Goal: Complete application form

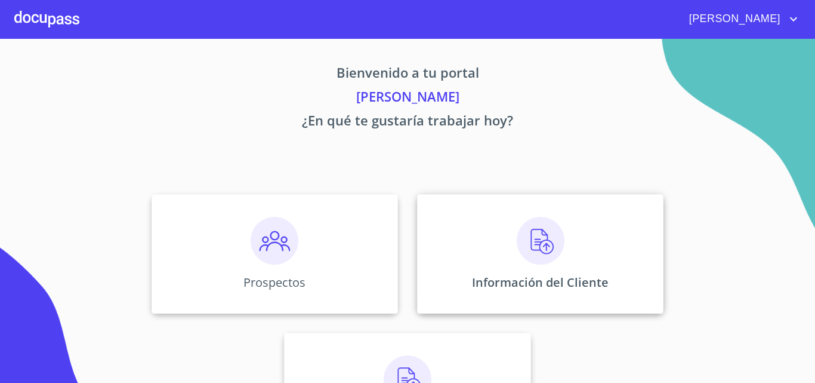
click at [580, 246] on div "Información del Cliente" at bounding box center [540, 253] width 246 height 119
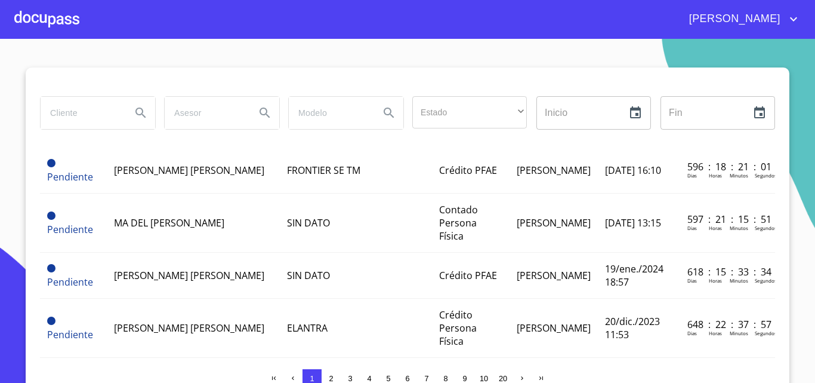
scroll to position [10, 0]
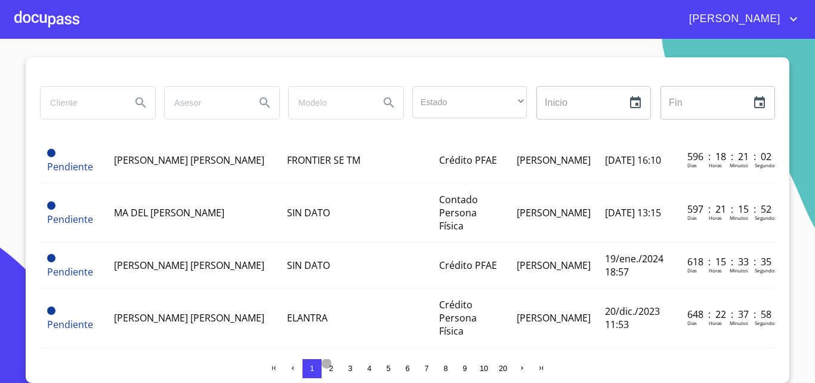
click at [330, 363] on span "2" at bounding box center [331, 368] width 10 height 10
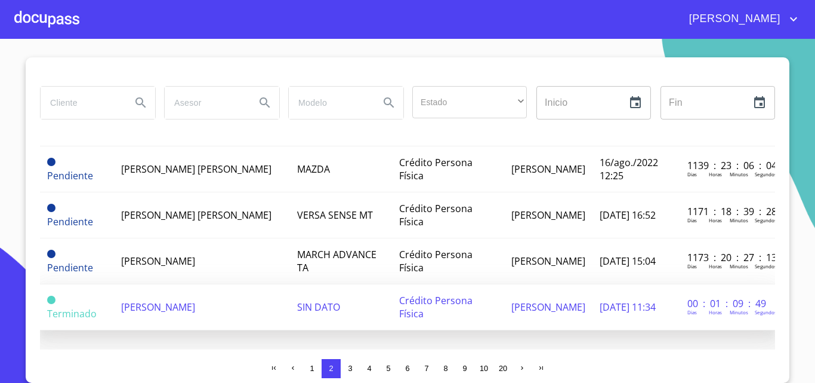
click at [190, 307] on td "[PERSON_NAME]" at bounding box center [202, 307] width 176 height 46
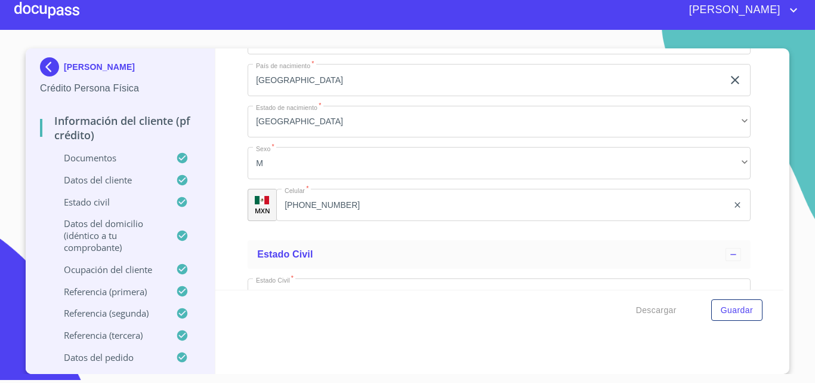
scroll to position [3962, 0]
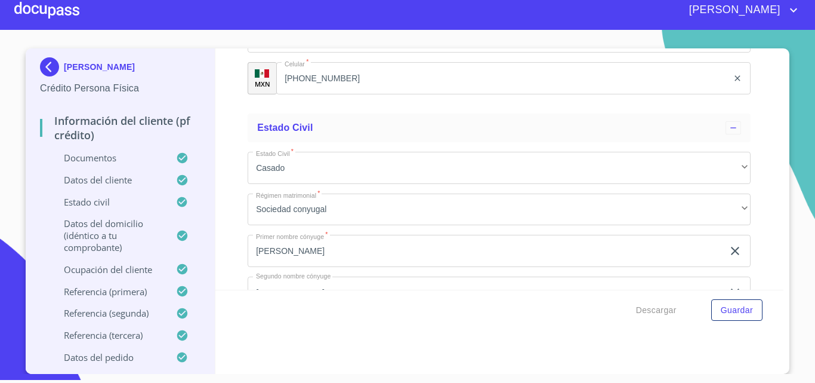
drag, startPoint x: 334, startPoint y: 95, endPoint x: 214, endPoint y: 112, distance: 120.6
click at [215, 112] on div "Información del cliente (PF crédito) Documentos Documento de identificación.   …" at bounding box center [499, 168] width 569 height 241
click at [665, 310] on span "Descargar" at bounding box center [656, 310] width 41 height 15
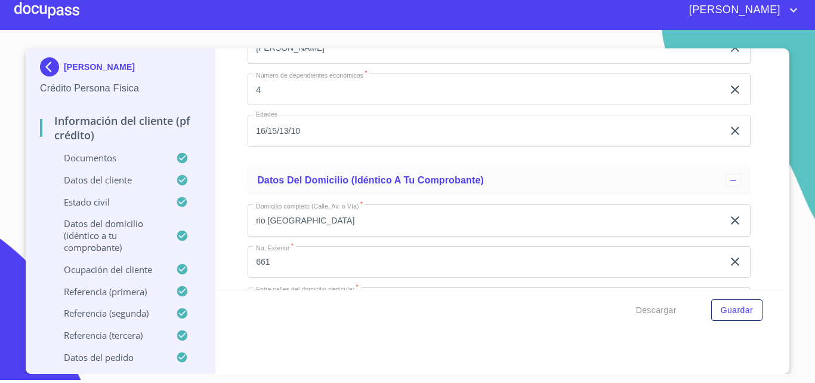
scroll to position [4141, 0]
